Goal: Information Seeking & Learning: Obtain resource

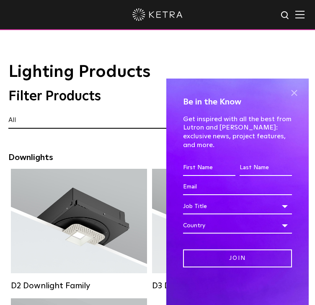
click at [292, 100] on span at bounding box center [293, 93] width 13 height 13
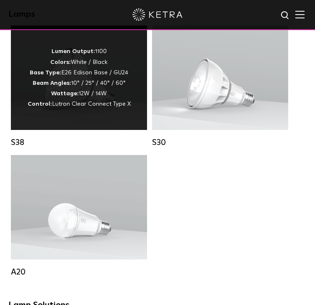
scroll to position [711, 0]
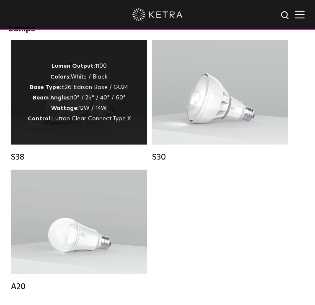
click at [88, 124] on p "Lumen Output: 1100 Colors: White / Black Base Type: E26 Edison Base / GU24 Beam…" at bounding box center [79, 92] width 103 height 63
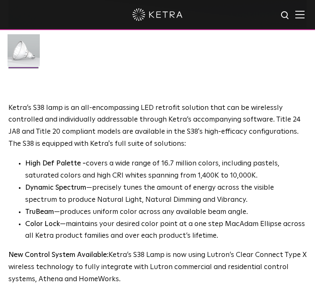
scroll to position [502, 0]
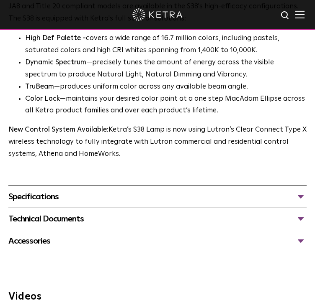
click at [39, 194] on div "Specifications" at bounding box center [157, 196] width 298 height 13
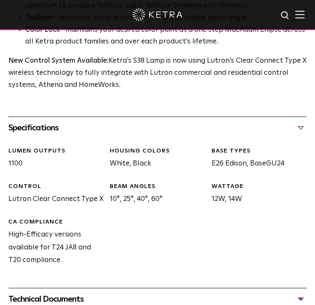
scroll to position [627, 0]
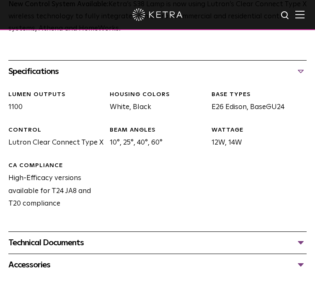
click at [32, 74] on div "Specifications" at bounding box center [157, 71] width 298 height 13
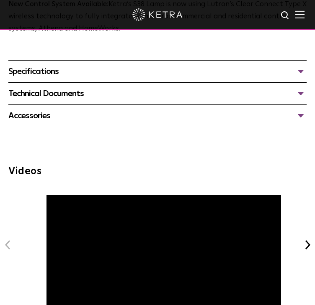
click at [45, 94] on div "Technical Documents" at bounding box center [157, 93] width 298 height 13
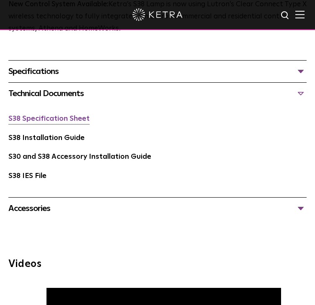
click at [45, 118] on link "S38 Specification Sheet" at bounding box center [48, 118] width 81 height 7
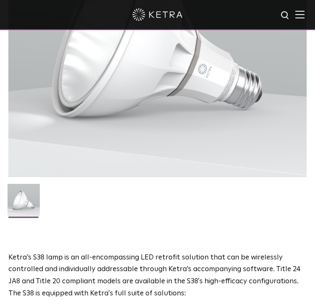
scroll to position [125, 0]
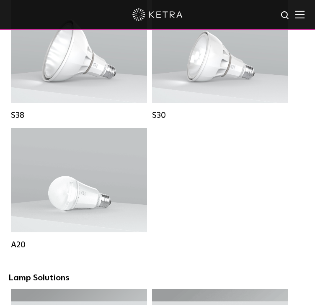
scroll to position [795, 0]
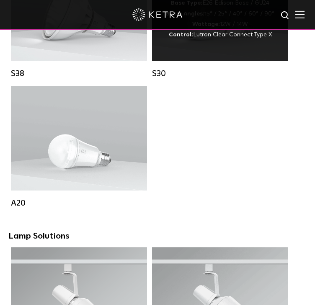
click at [204, 27] on strong "Wattage:" at bounding box center [206, 24] width 28 height 6
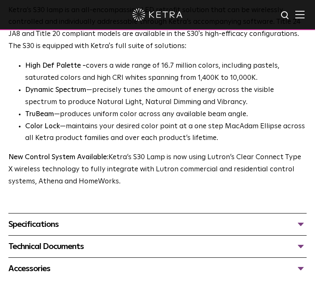
scroll to position [544, 0]
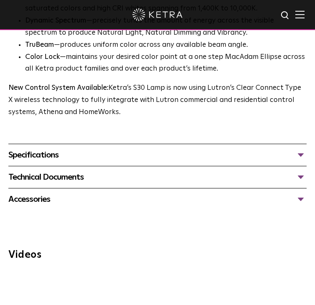
click at [46, 177] on div "Technical Documents" at bounding box center [157, 177] width 298 height 13
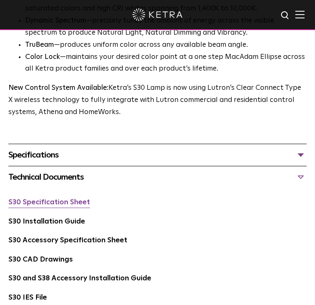
click at [47, 203] on link "S30 Specification Sheet" at bounding box center [49, 202] width 82 height 7
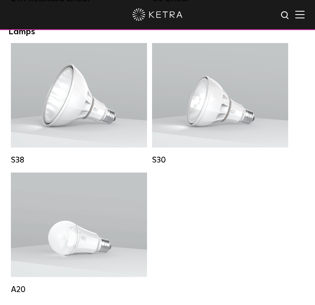
scroll to position [753, 0]
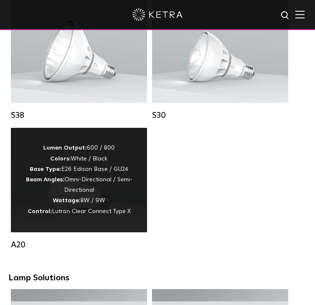
click at [74, 217] on div "Lumen Output: 600 / 800 Colors: White / Black Base Type: E26 Edison Base / GU24…" at bounding box center [78, 180] width 119 height 74
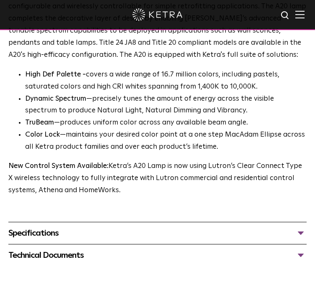
scroll to position [627, 0]
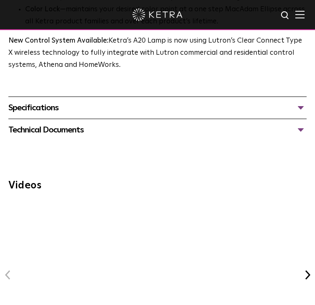
click at [45, 107] on div "Specifications" at bounding box center [157, 107] width 298 height 13
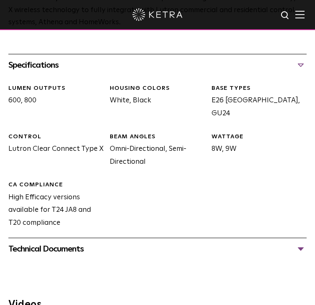
scroll to position [753, 0]
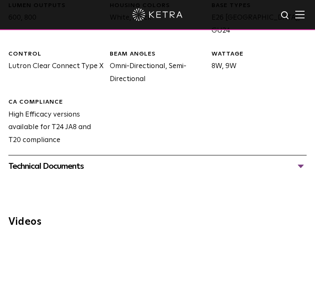
click at [43, 169] on div "Technical Documents" at bounding box center [157, 166] width 298 height 13
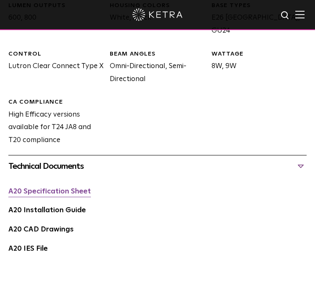
click at [49, 193] on link "A20 Specification Sheet" at bounding box center [49, 191] width 82 height 7
